Goal: Transaction & Acquisition: Book appointment/travel/reservation

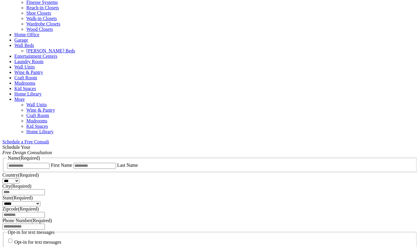
scroll to position [262, 0]
click at [49, 139] on span "Schedule a Free Consult (opens a dropdown menu)" at bounding box center [49, 141] width 0 height 5
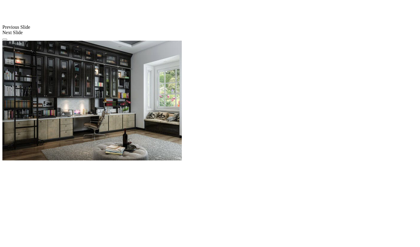
scroll to position [545, 0]
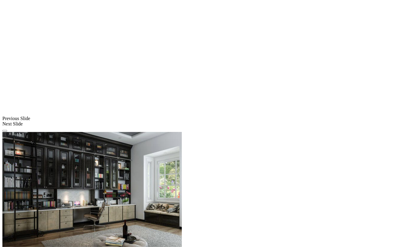
scroll to position [453, 0]
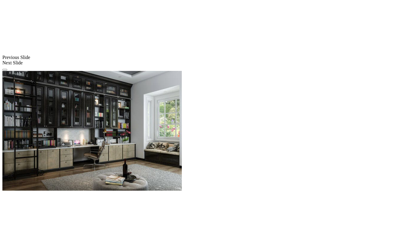
scroll to position [516, 0]
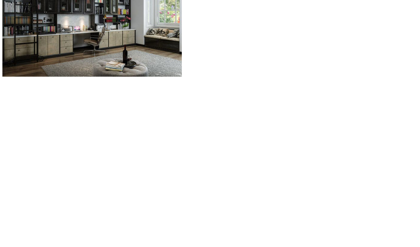
scroll to position [631, 0]
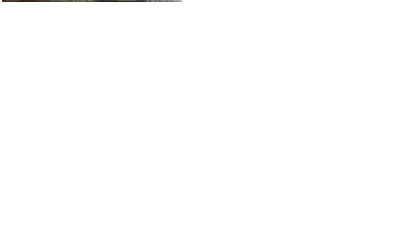
scroll to position [710, 0]
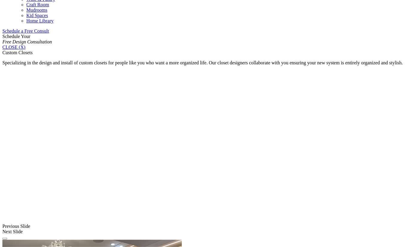
scroll to position [376, 0]
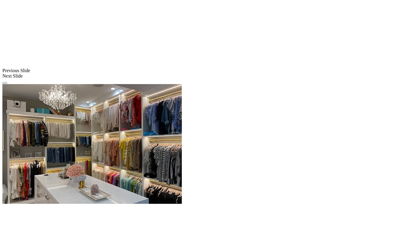
scroll to position [528, 0]
